Goal: Information Seeking & Learning: Learn about a topic

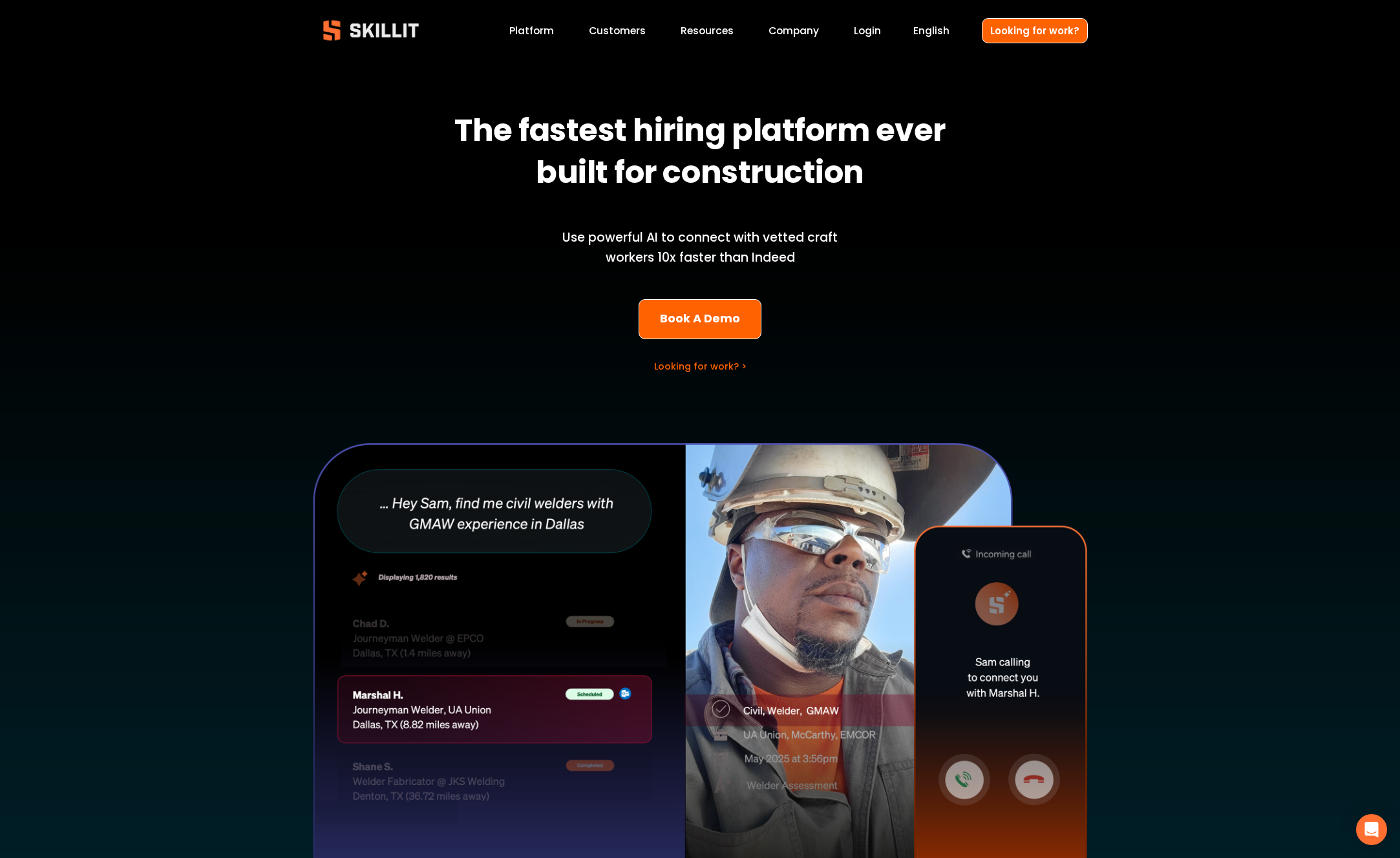
click at [534, 217] on div "The fastest hiring platform ever built for construction Use powerful AI to conn…" at bounding box center [700, 462] width 1400 height 801
click at [551, 31] on link "Platform" at bounding box center [532, 31] width 45 height 18
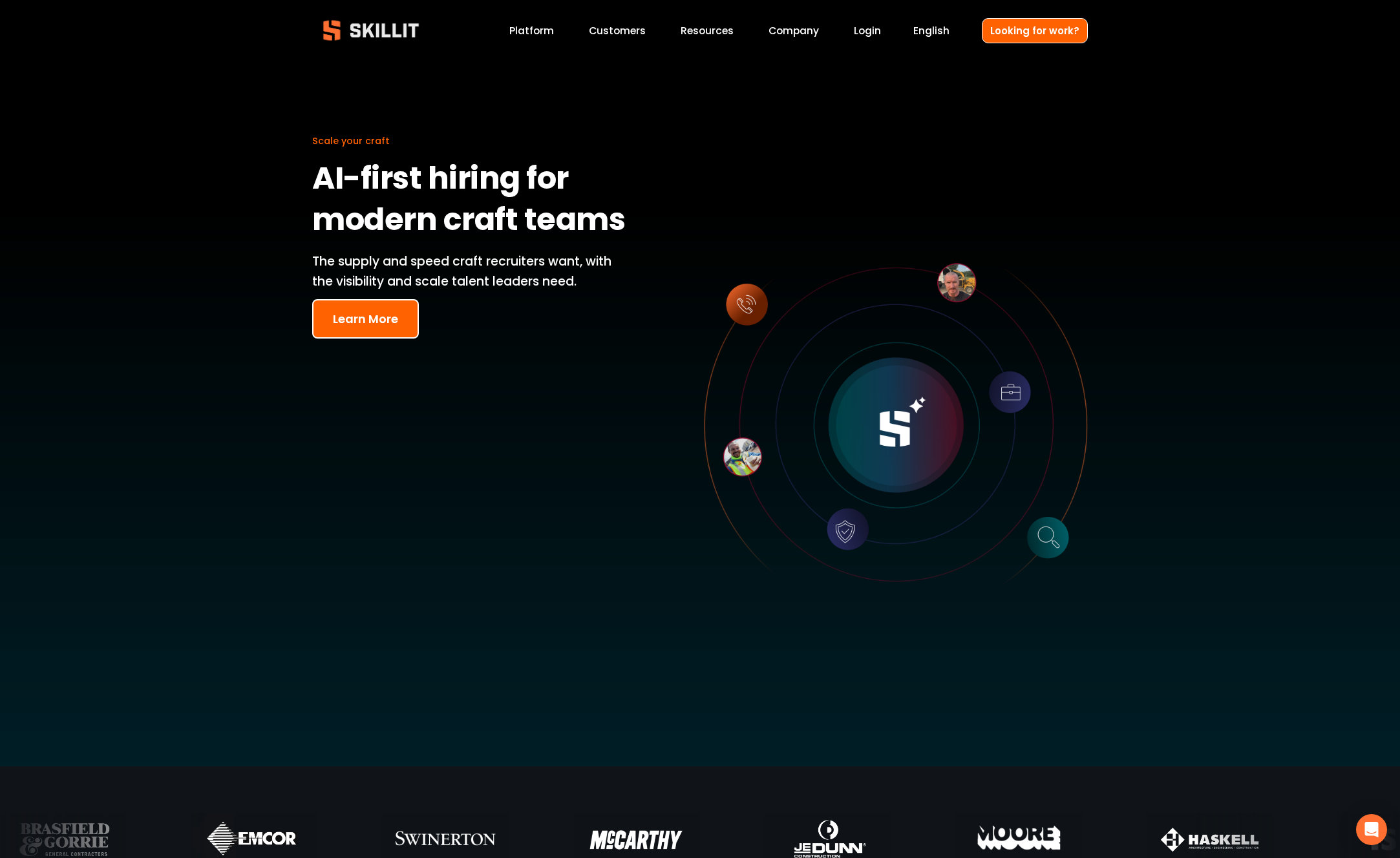
drag, startPoint x: 352, startPoint y: 262, endPoint x: 572, endPoint y: 306, distance: 224.4
click at [572, 306] on div "Scale your craft AI-first hiring for modern craft teams The supply and speed cr…" at bounding box center [700, 413] width 1400 height 704
click at [571, 306] on div "Scale your craft AI-first hiring for modern craft teams The supply and speed cr…" at bounding box center [700, 413] width 1400 height 704
